Goal: Find specific page/section: Find specific page/section

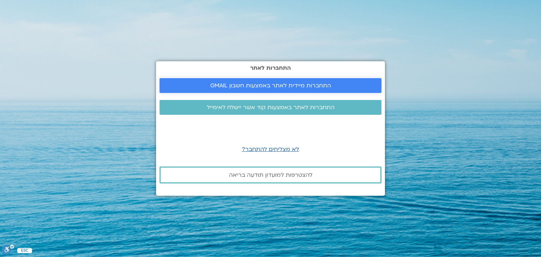
click at [338, 83] on span "התחברות מיידית לאתר באמצעות חשבון GMAIL" at bounding box center [270, 85] width 205 height 6
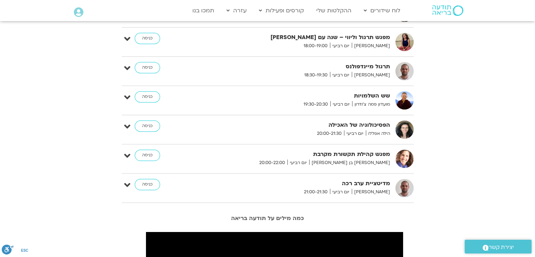
scroll to position [605, 0]
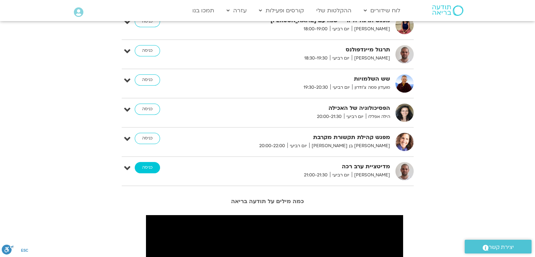
click at [156, 165] on link "כניסה" at bounding box center [147, 167] width 25 height 11
click at [148, 167] on link "כניסה" at bounding box center [147, 167] width 25 height 11
